Goal: Browse casually

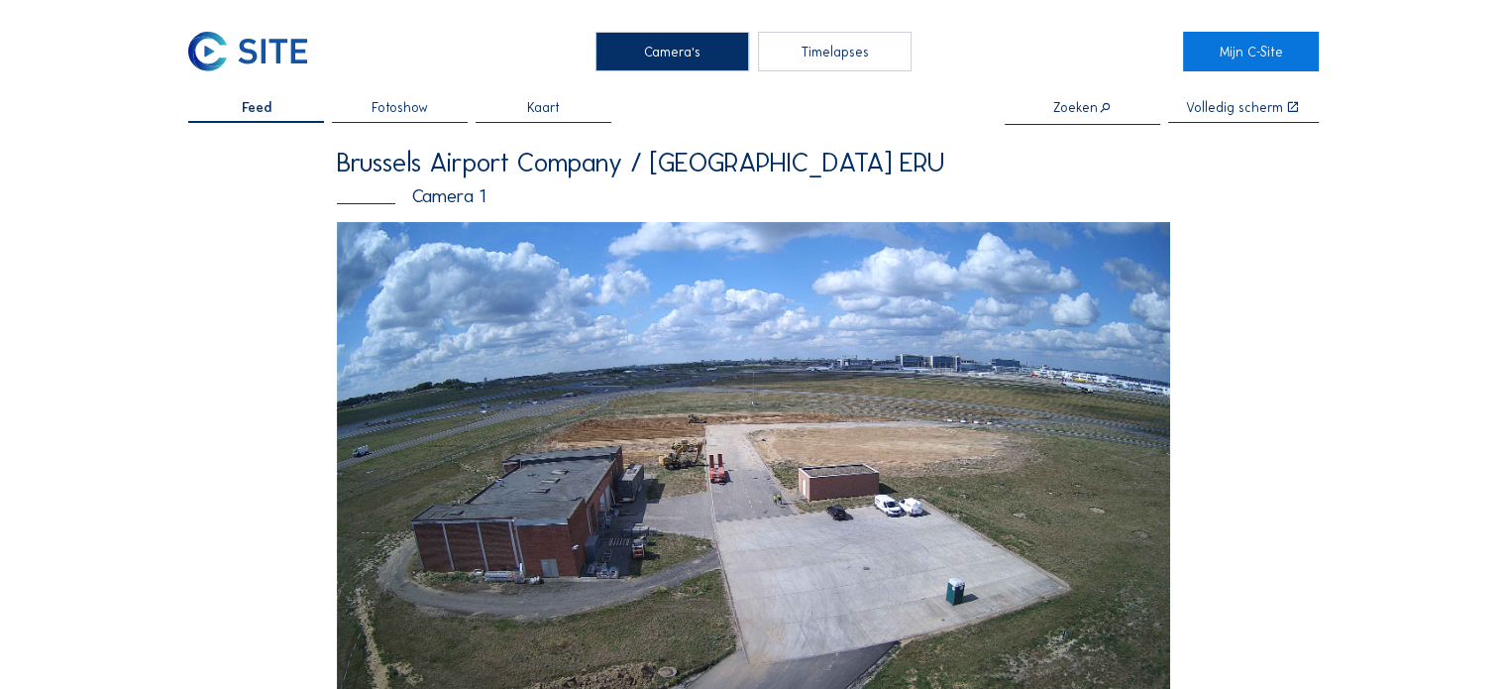
click at [654, 429] on img at bounding box center [753, 456] width 833 height 469
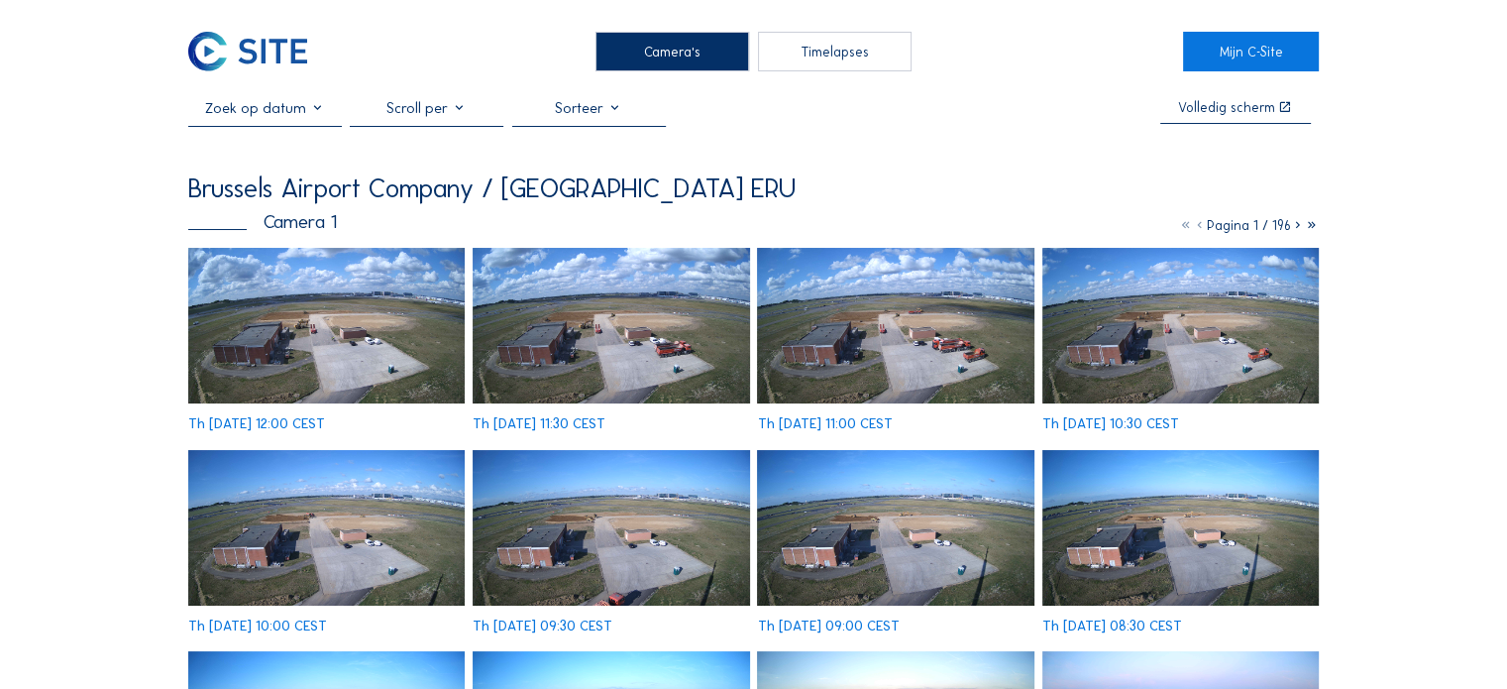
click at [320, 360] on img at bounding box center [326, 326] width 276 height 156
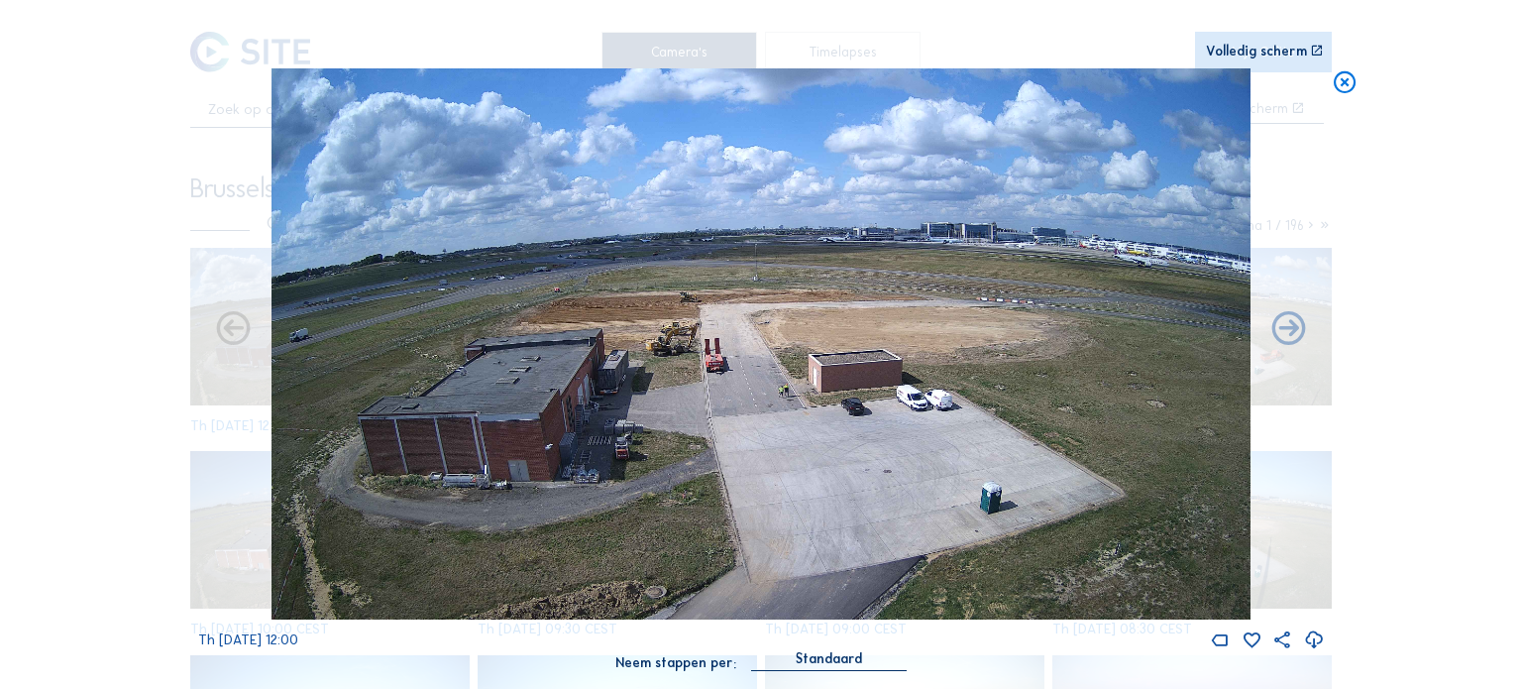
click at [1307, 640] on icon at bounding box center [1314, 640] width 20 height 24
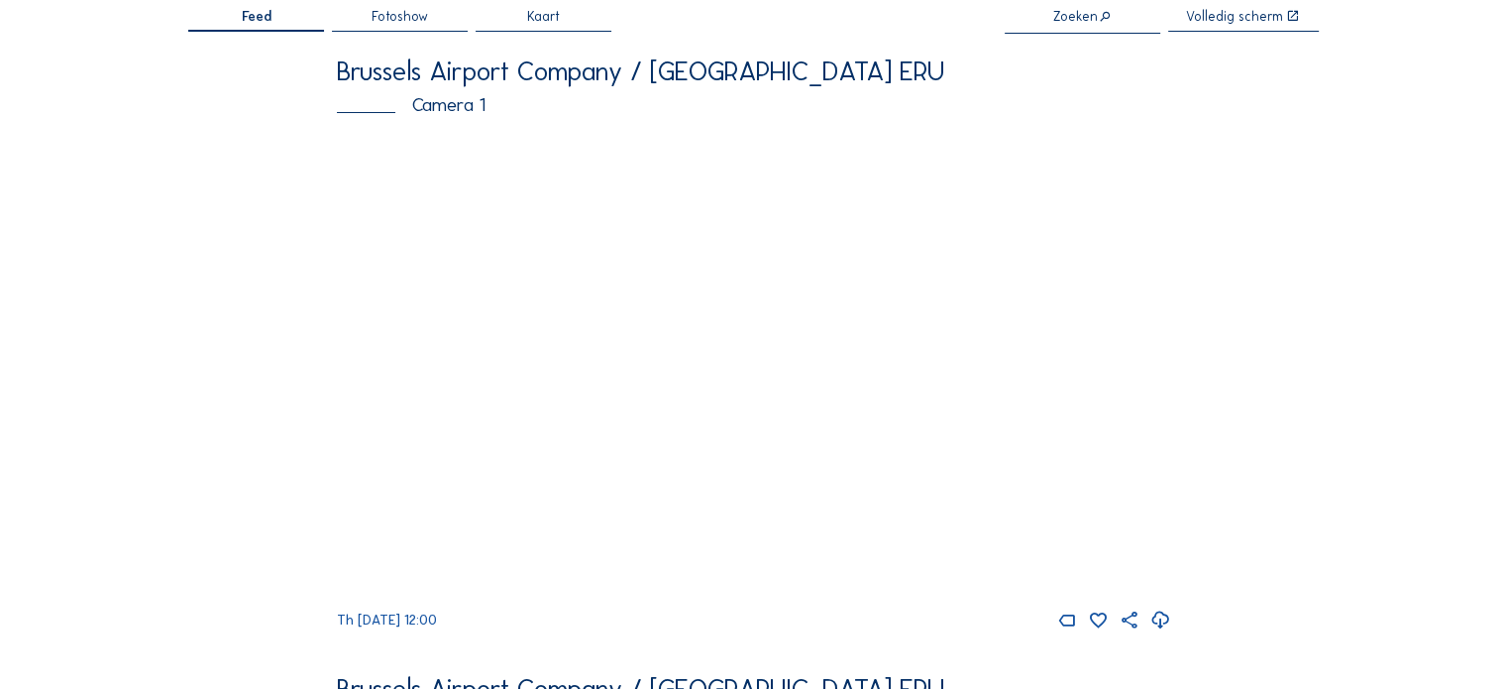
scroll to position [198, 0]
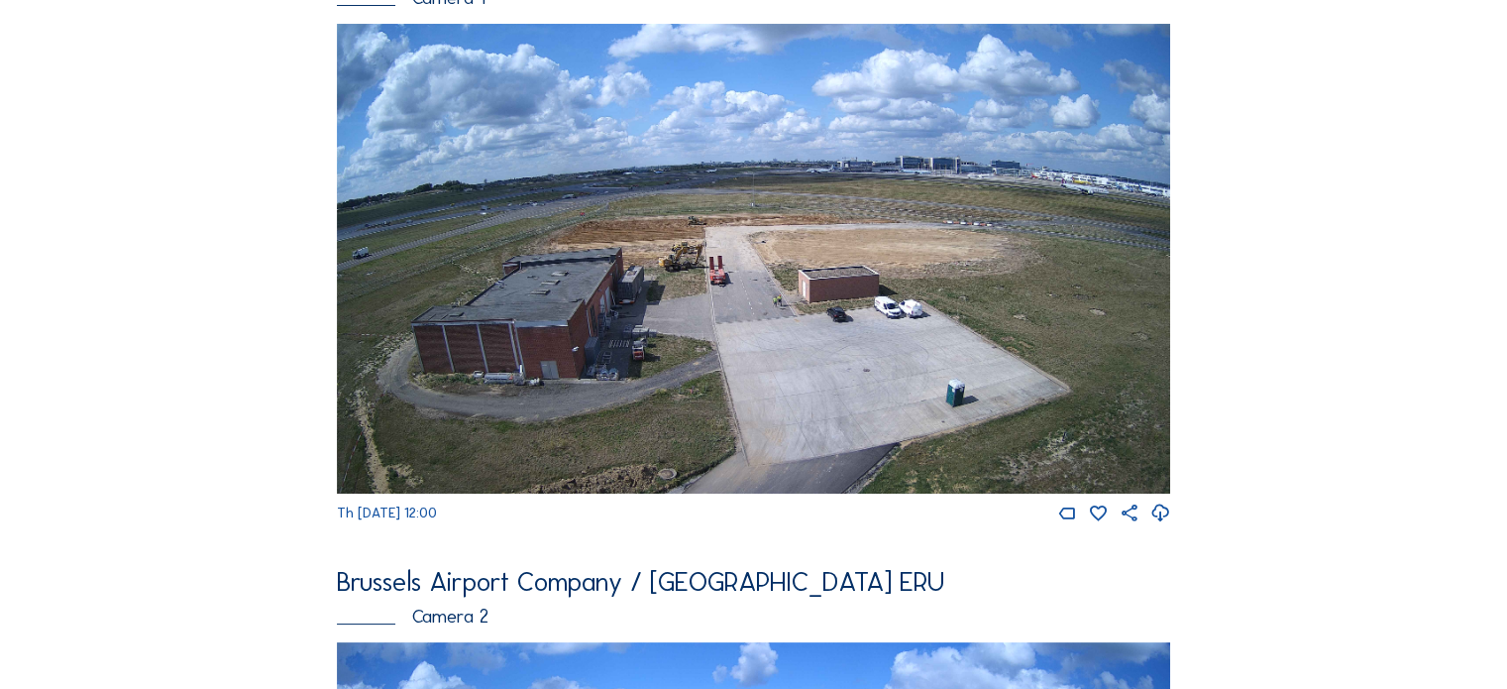
click at [864, 238] on img at bounding box center [753, 258] width 833 height 469
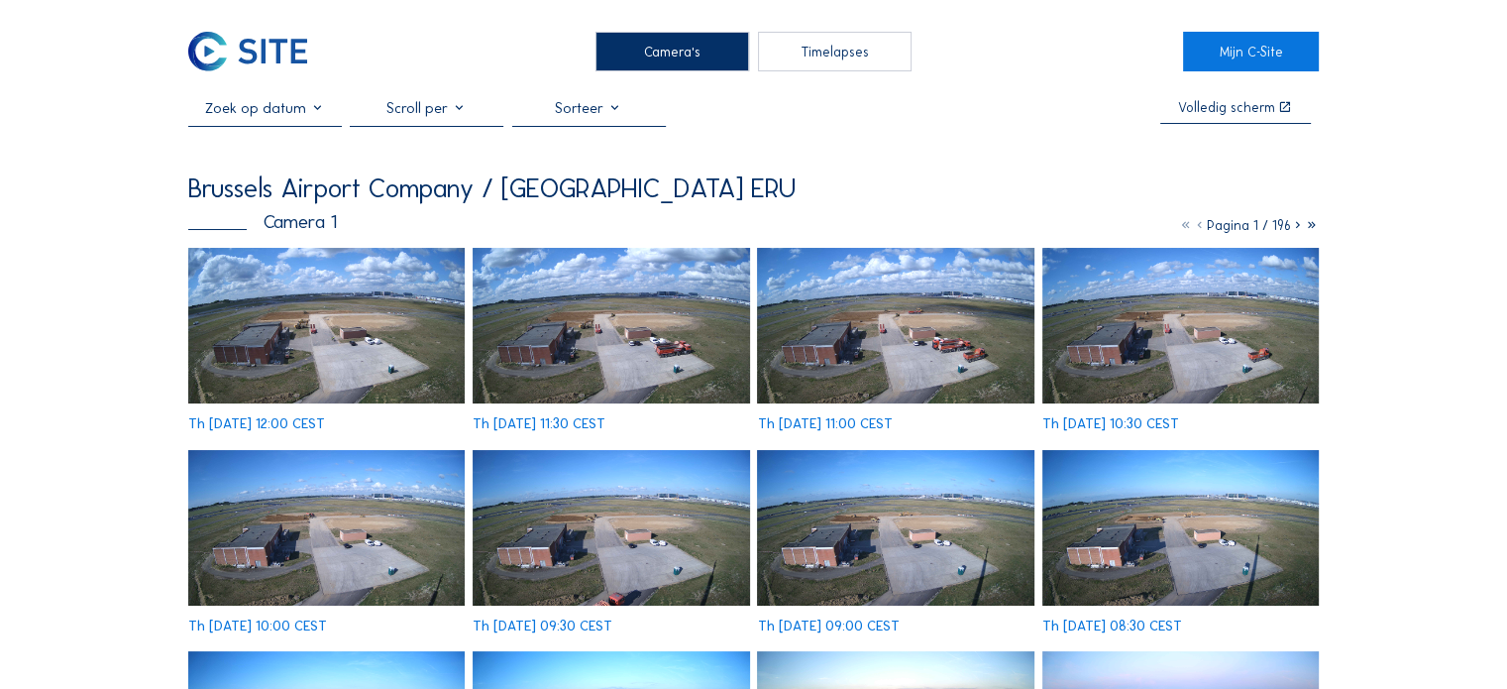
click at [218, 364] on img at bounding box center [326, 326] width 276 height 156
